Goal: Obtain resource: Download file/media

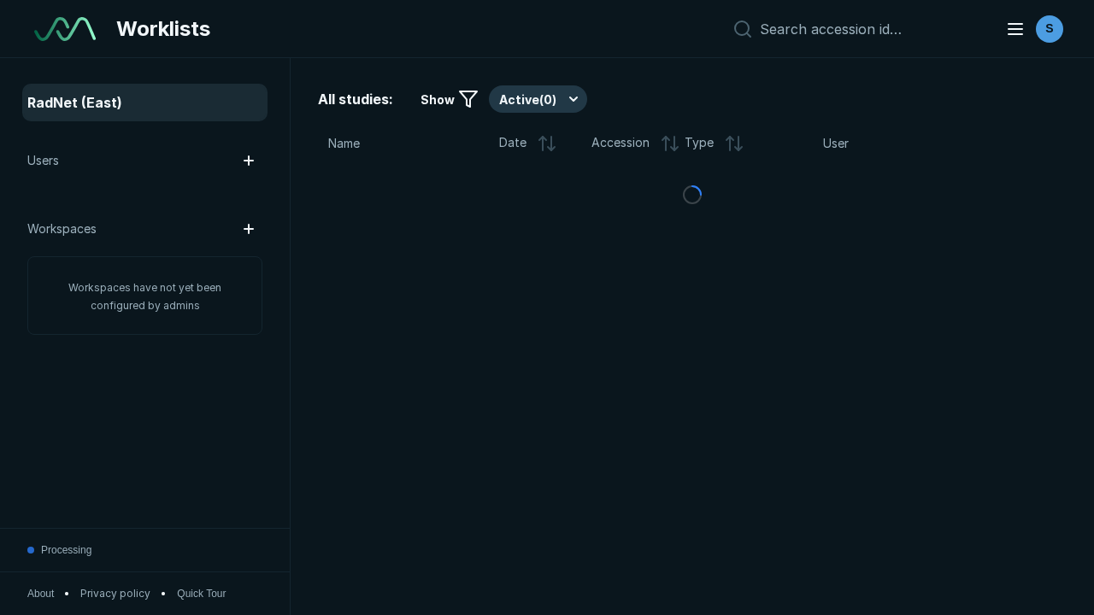
scroll to position [4666, 7117]
